Goal: Task Accomplishment & Management: Use online tool/utility

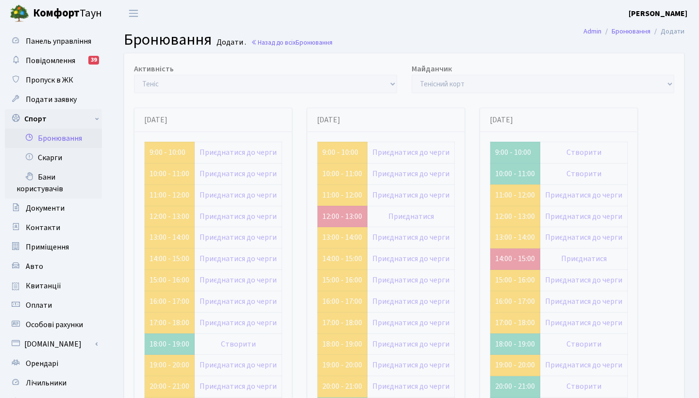
scroll to position [59, 0]
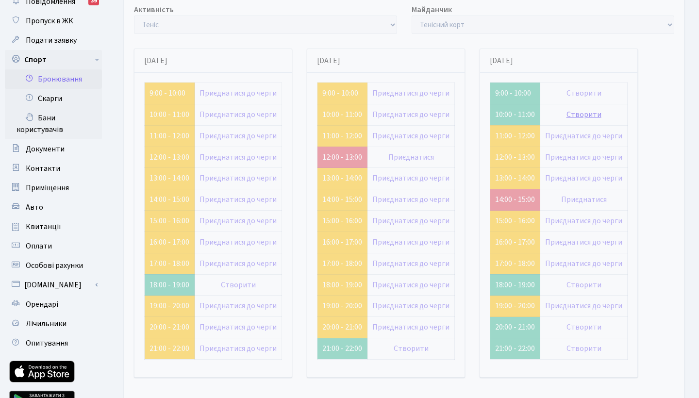
click at [580, 112] on link "Створити" at bounding box center [583, 114] width 35 height 11
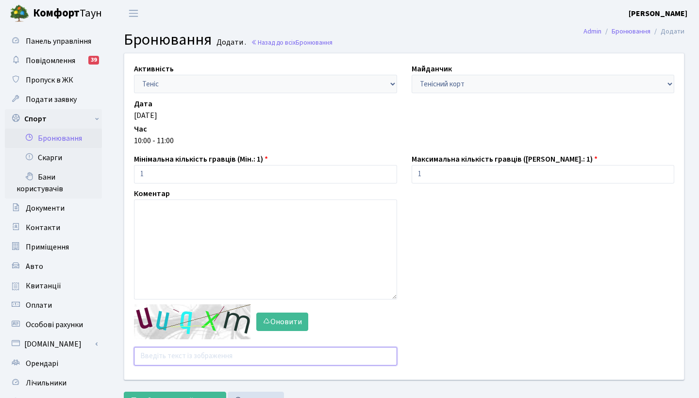
click at [202, 361] on input "text" at bounding box center [265, 356] width 263 height 18
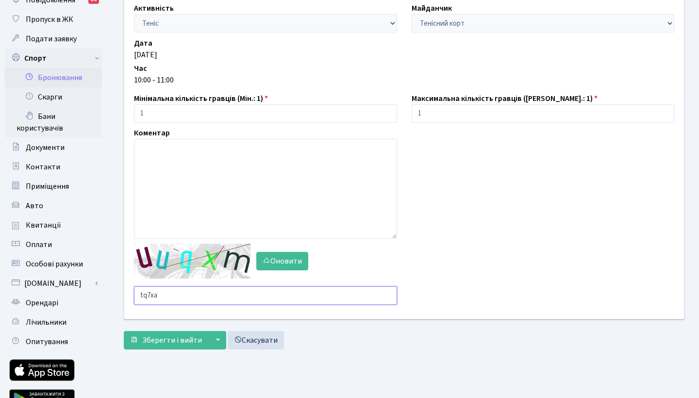
scroll to position [61, 0]
type input "tq7xa"
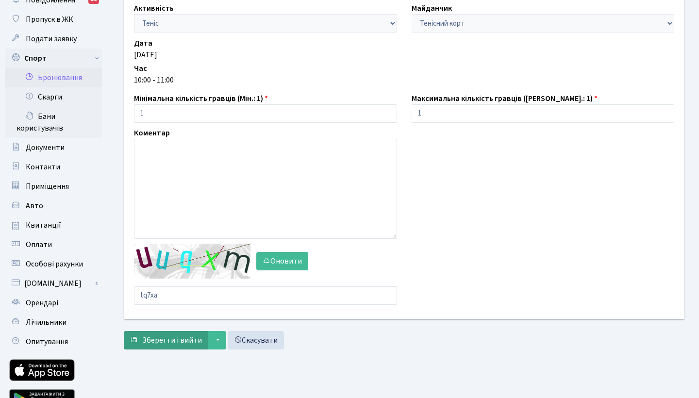
click at [155, 342] on span "Зберегти і вийти" at bounding box center [172, 340] width 60 height 11
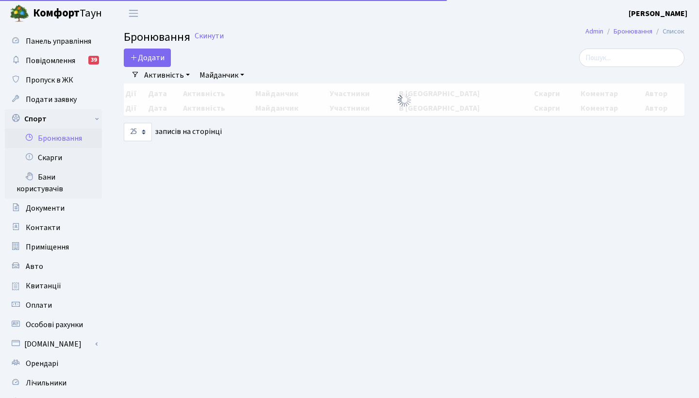
select select "25"
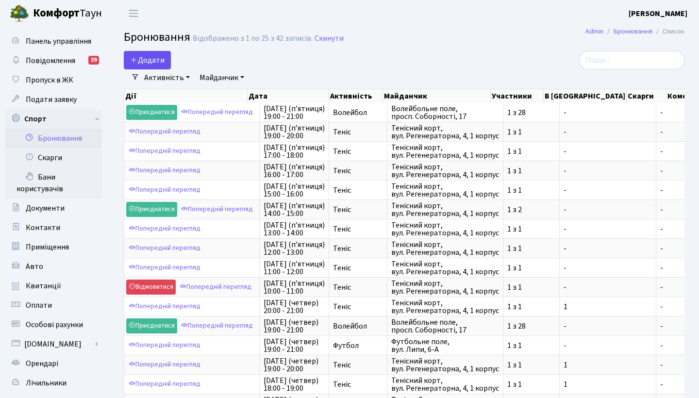
click at [148, 59] on button "Додати" at bounding box center [147, 60] width 47 height 18
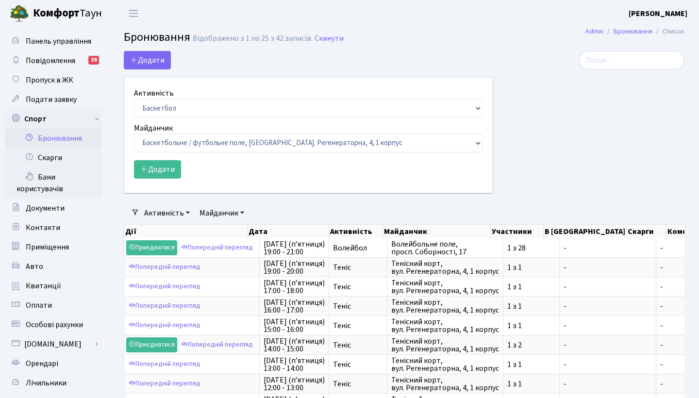
click at [159, 97] on label "Активність" at bounding box center [154, 93] width 40 height 12
click at [159, 99] on select "Баскетбол Волейбол Йога Катання на роликах Настільний теніс [PERSON_NAME] Фітнес" at bounding box center [308, 108] width 348 height 18
select select "1"
click at [155, 168] on button "Додати" at bounding box center [157, 169] width 47 height 18
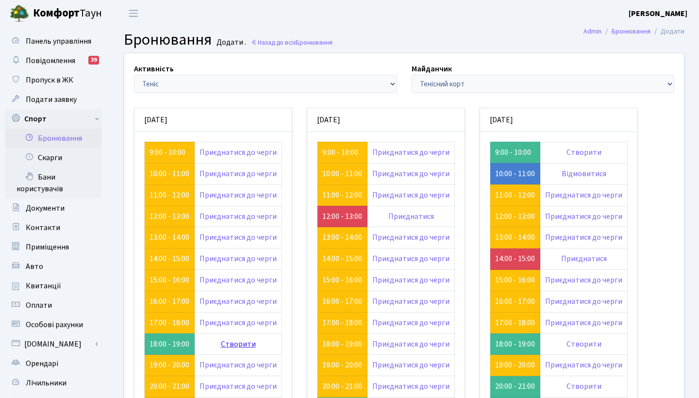
click at [243, 342] on link "Створити" at bounding box center [238, 344] width 35 height 11
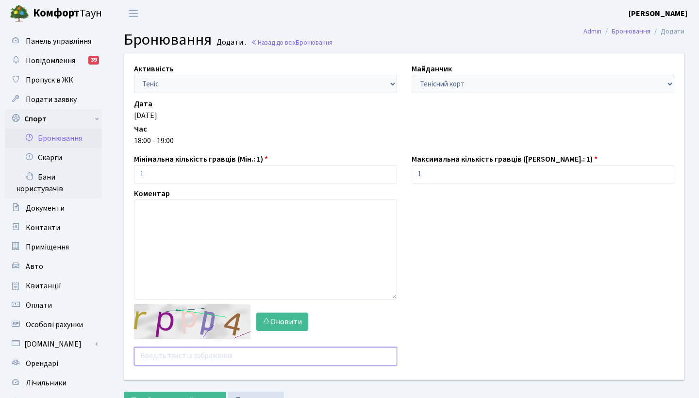
click at [174, 351] on input "text" at bounding box center [265, 356] width 263 height 18
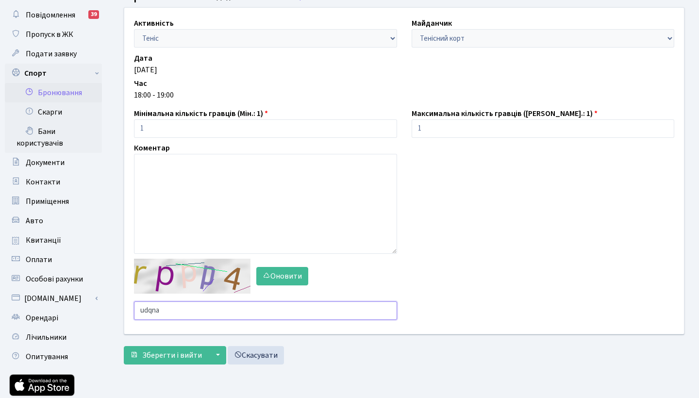
scroll to position [45, 0]
type input "udqna"
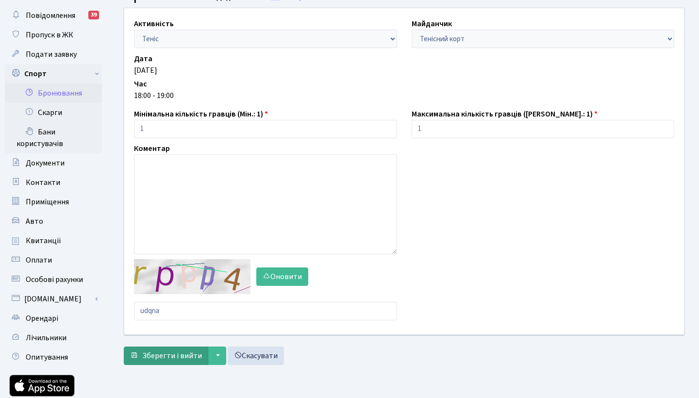
click at [140, 357] on button "Зберегти і вийти" at bounding box center [166, 355] width 84 height 18
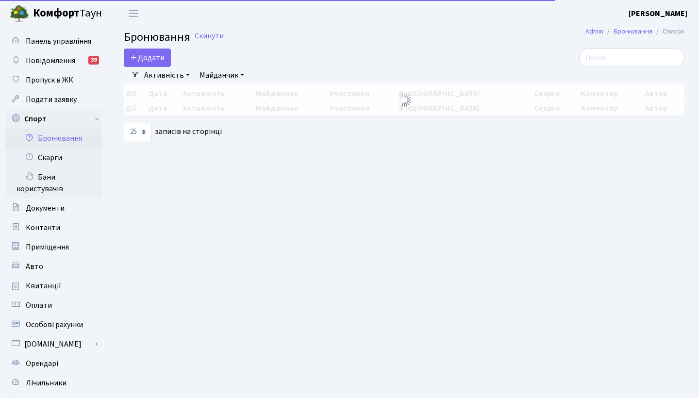
select select "25"
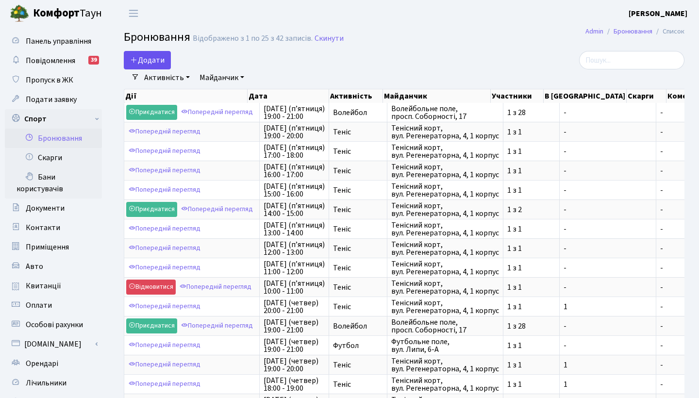
click at [149, 65] on button "Додати" at bounding box center [147, 60] width 47 height 18
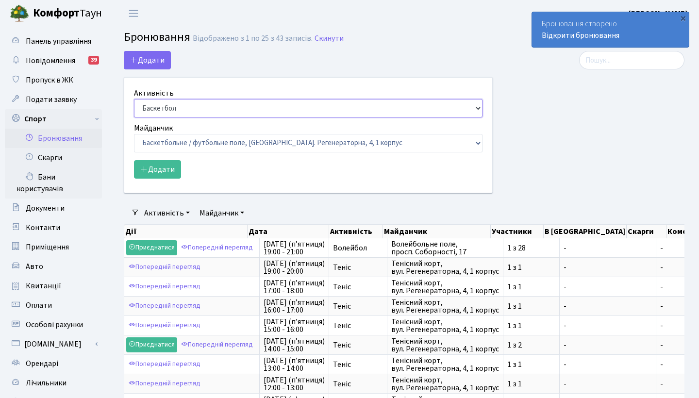
select select "1"
click at [158, 166] on button "Додати" at bounding box center [157, 169] width 47 height 18
